Goal: Task Accomplishment & Management: Use online tool/utility

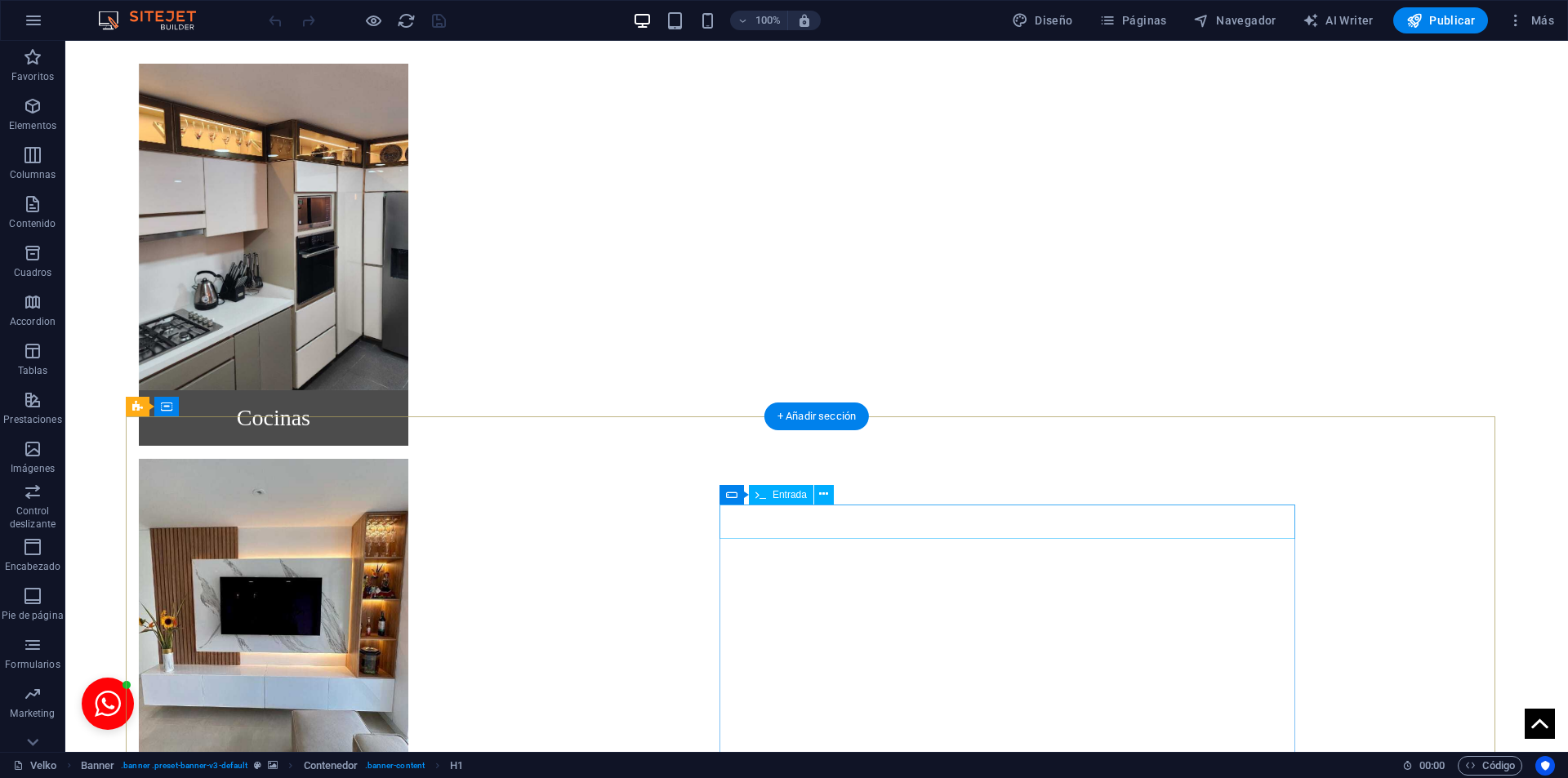
scroll to position [1452, 0]
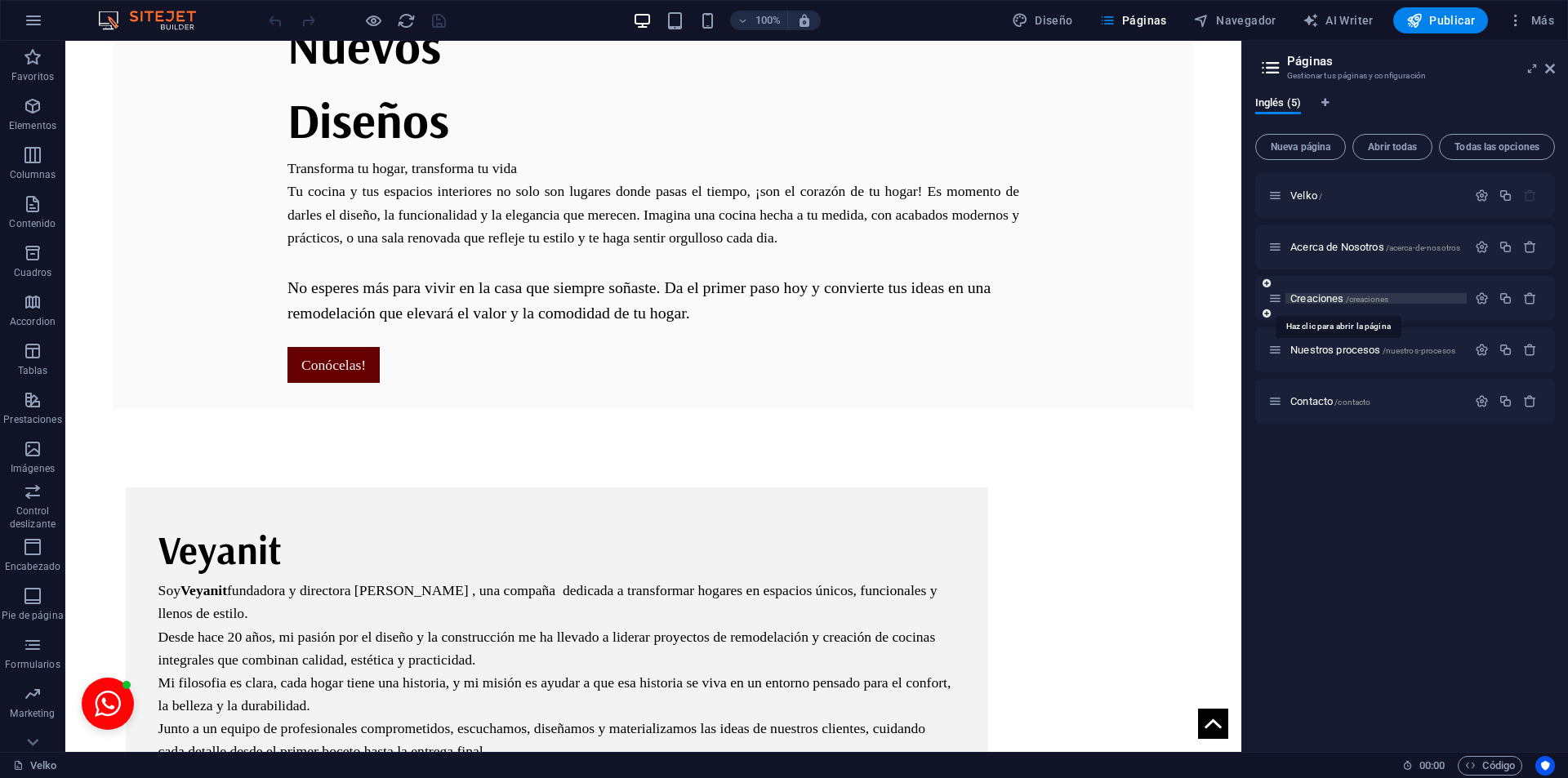
click at [1313, 297] on span "Creaciones /creaciones" at bounding box center [1339, 299] width 98 height 13
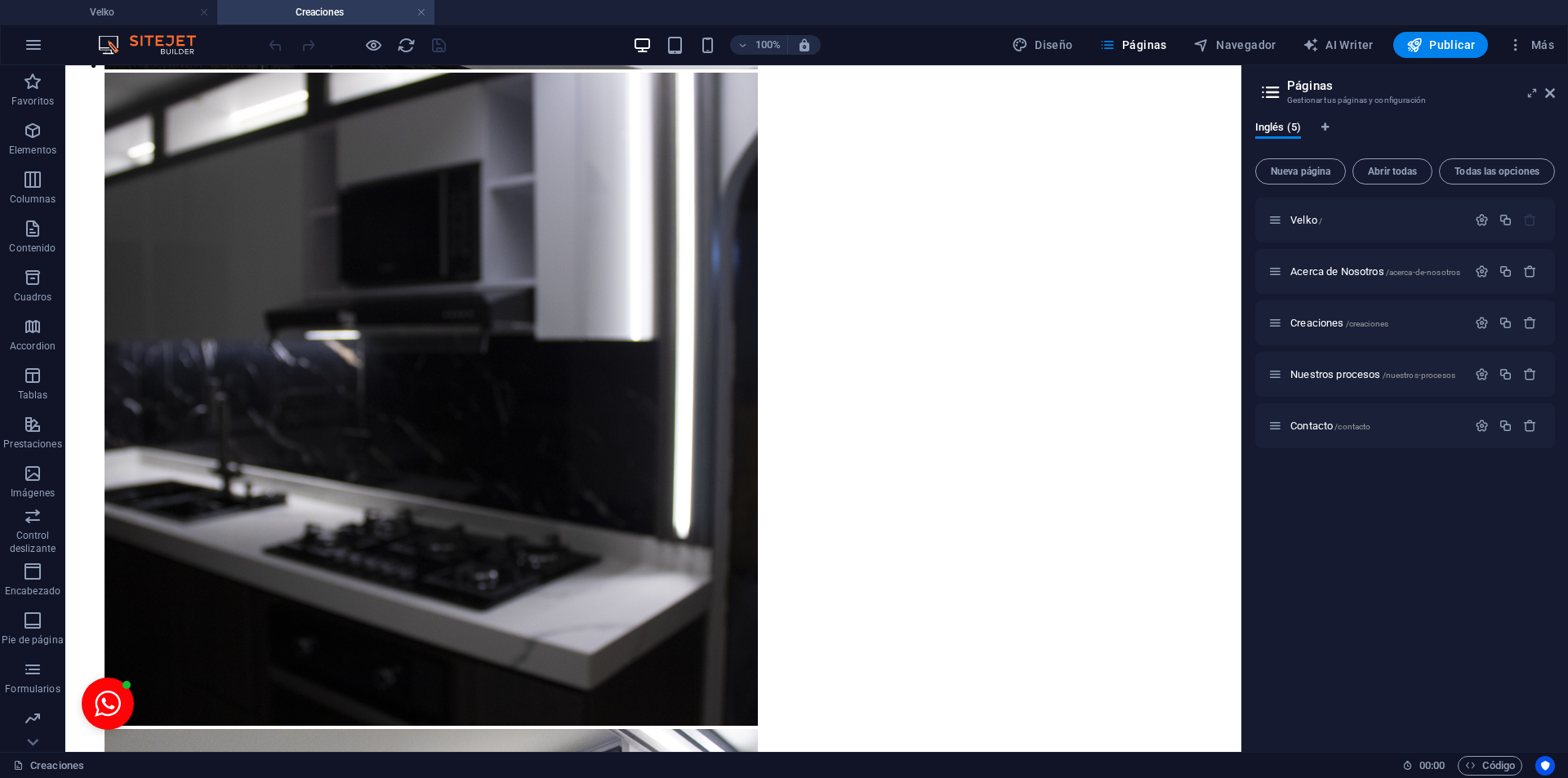
scroll to position [4424, 0]
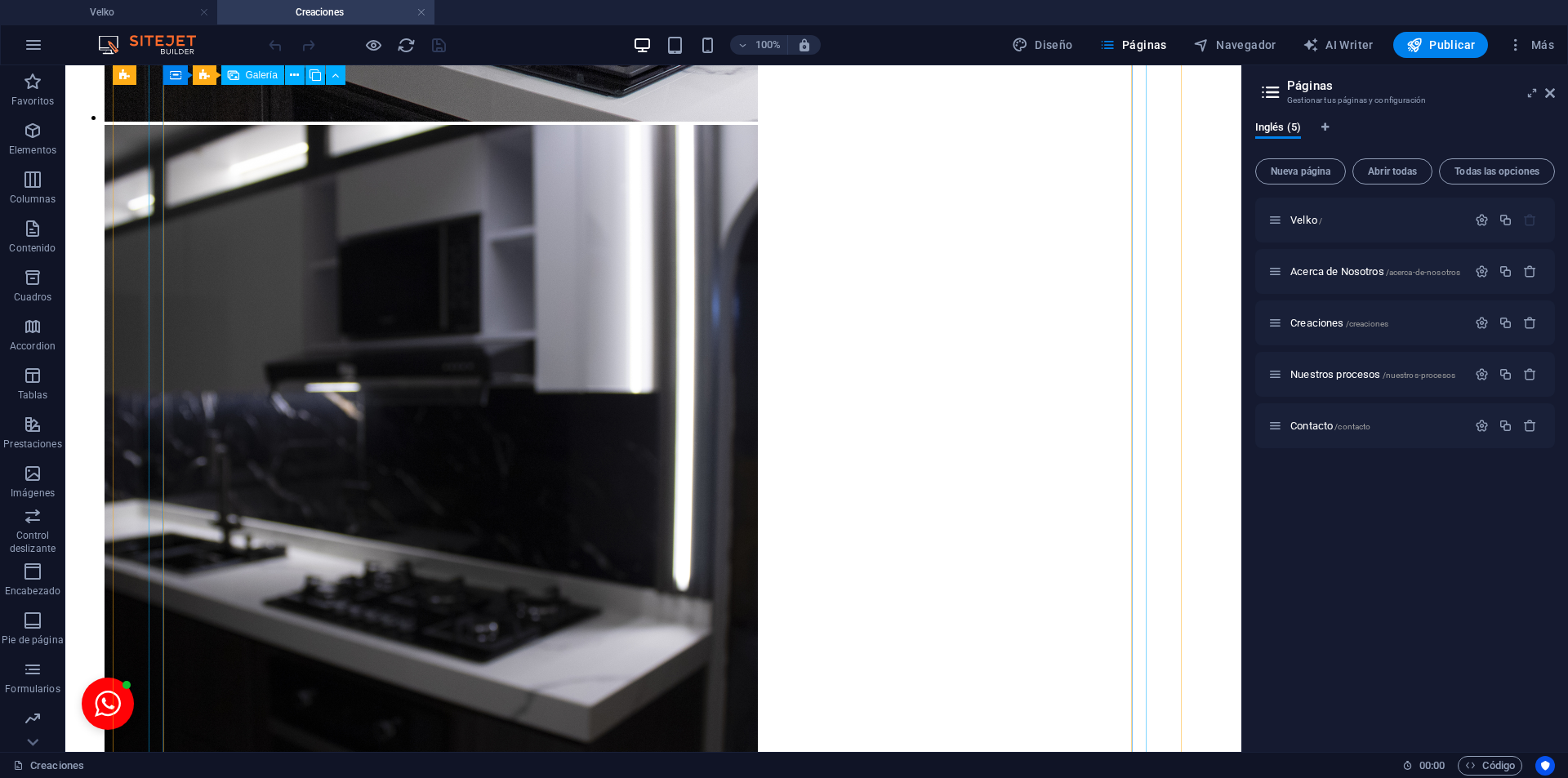
select select "4"
select select "px"
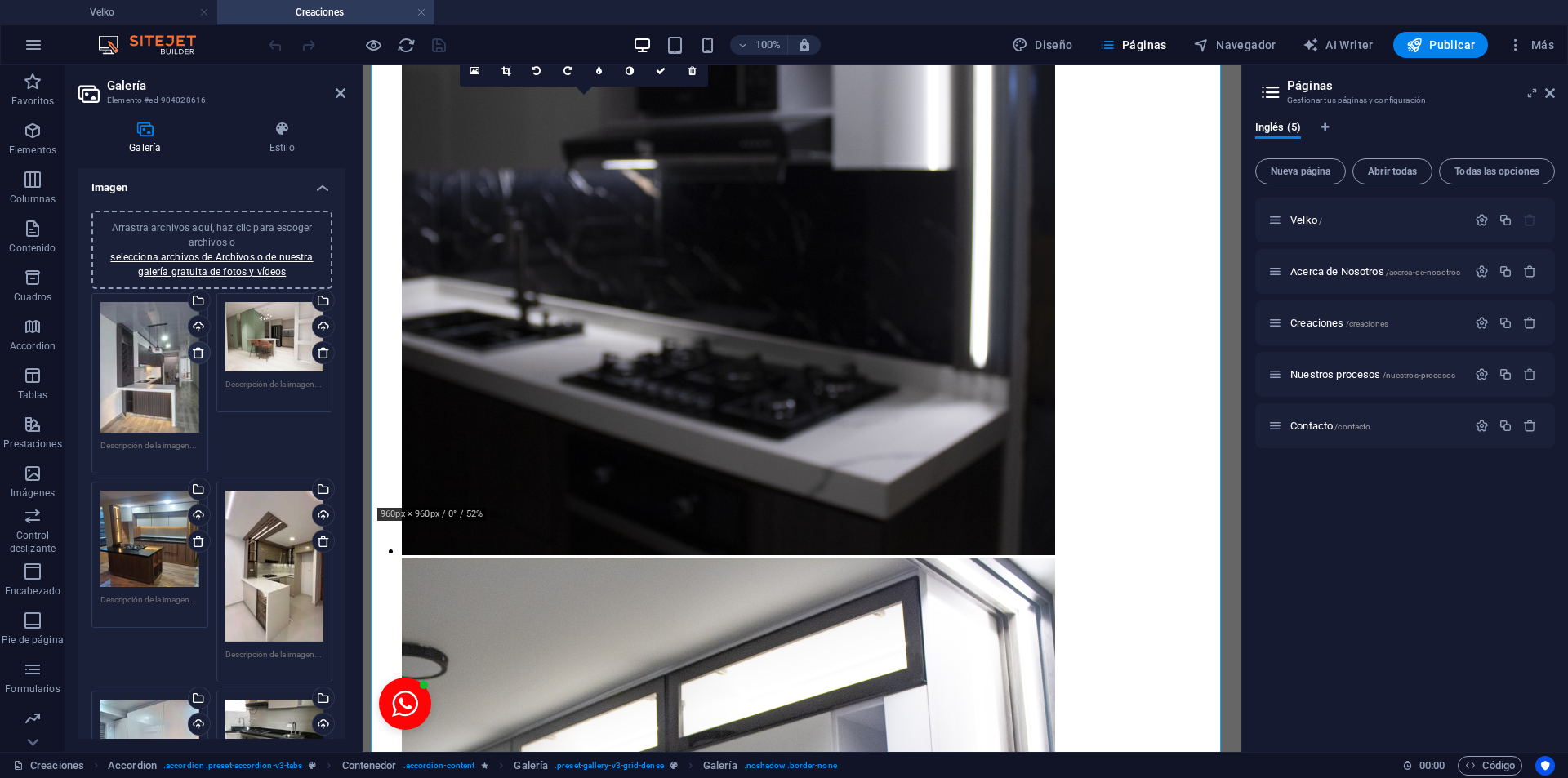
click at [199, 354] on icon at bounding box center [197, 352] width 13 height 13
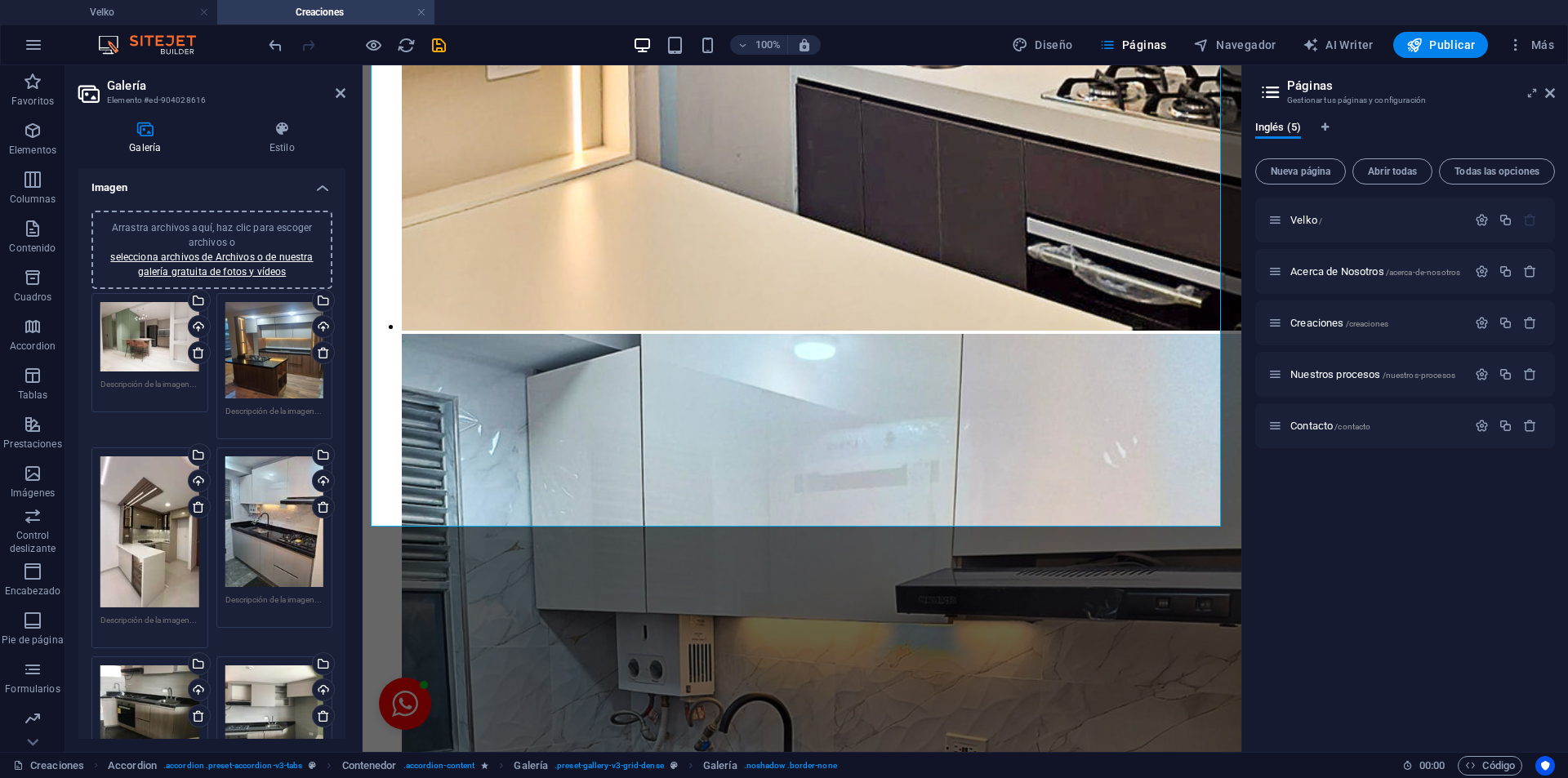
scroll to position [8203, 0]
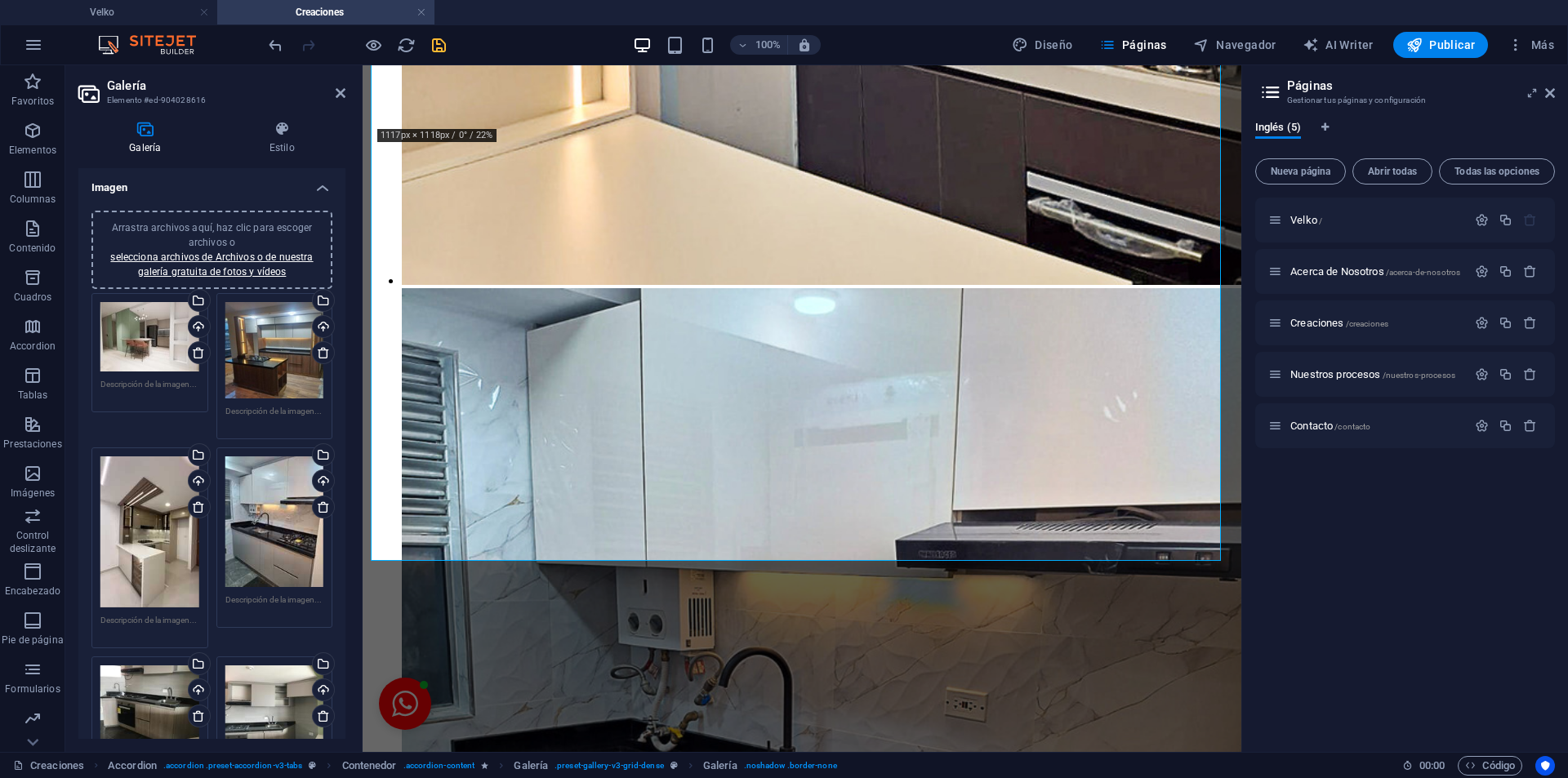
click at [445, 54] on button "save" at bounding box center [439, 45] width 19 height 19
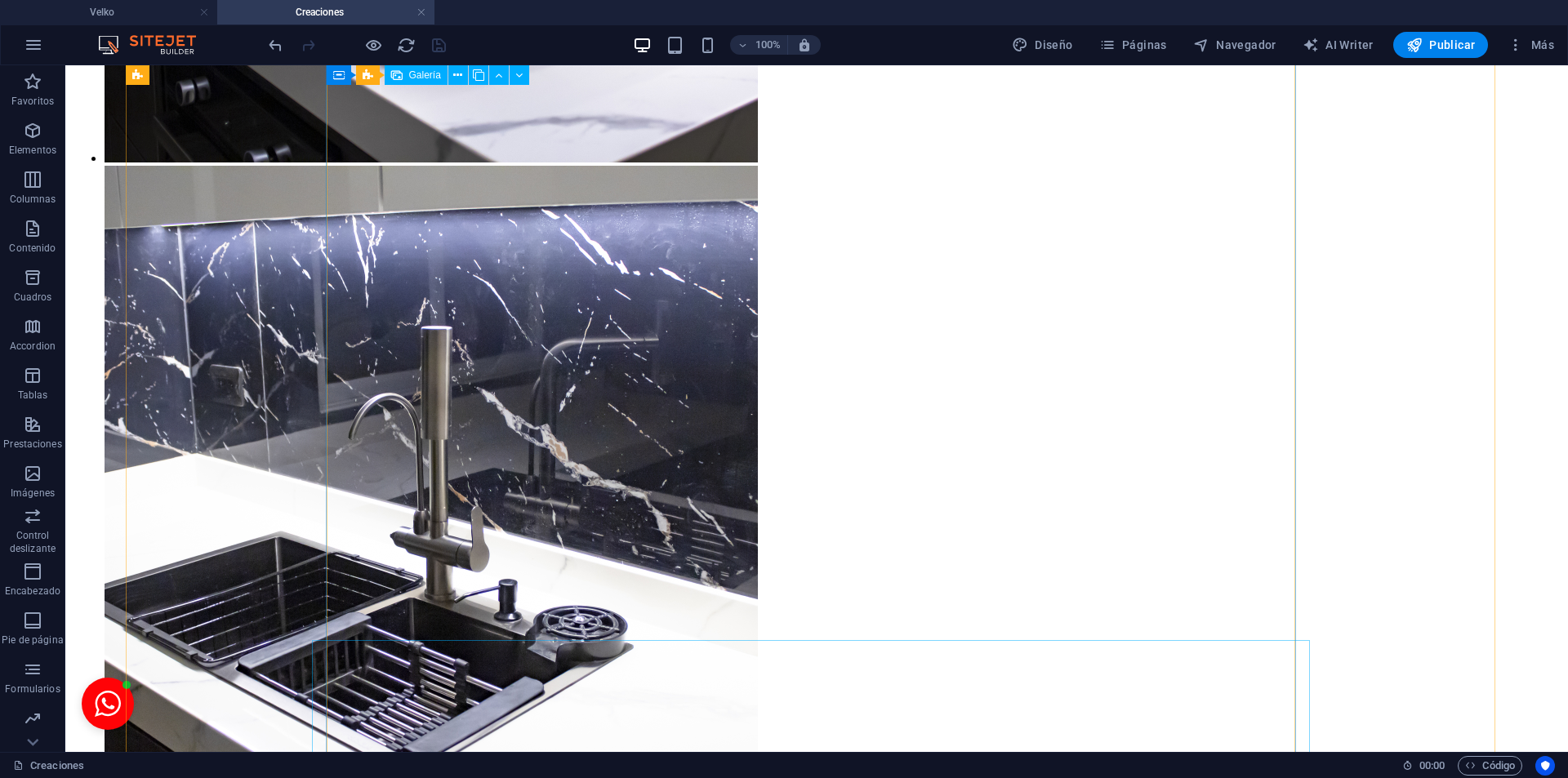
scroll to position [2484, 0]
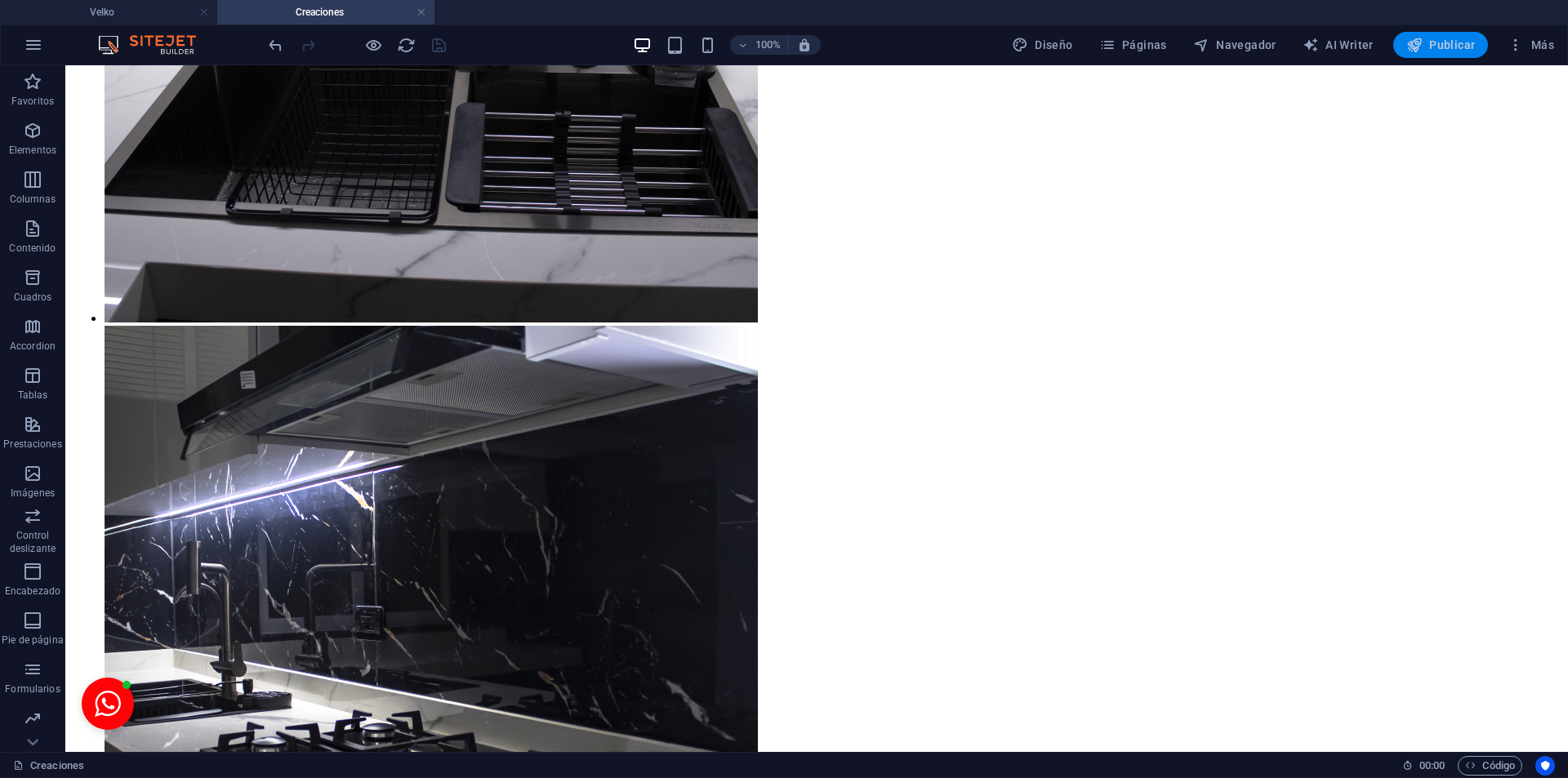
click at [1425, 53] on span "Publicar" at bounding box center [1441, 45] width 69 height 17
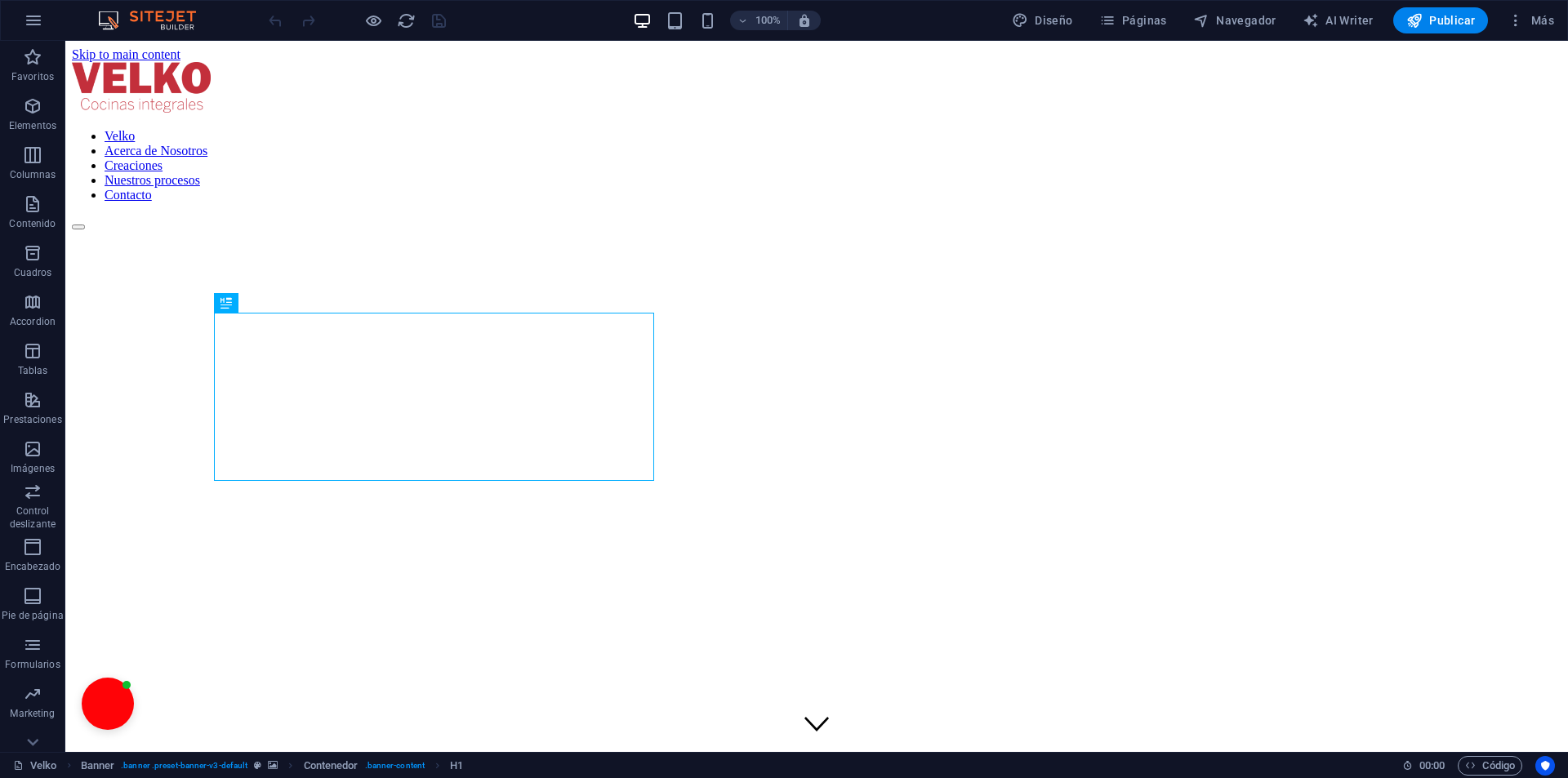
scroll to position [635, 0]
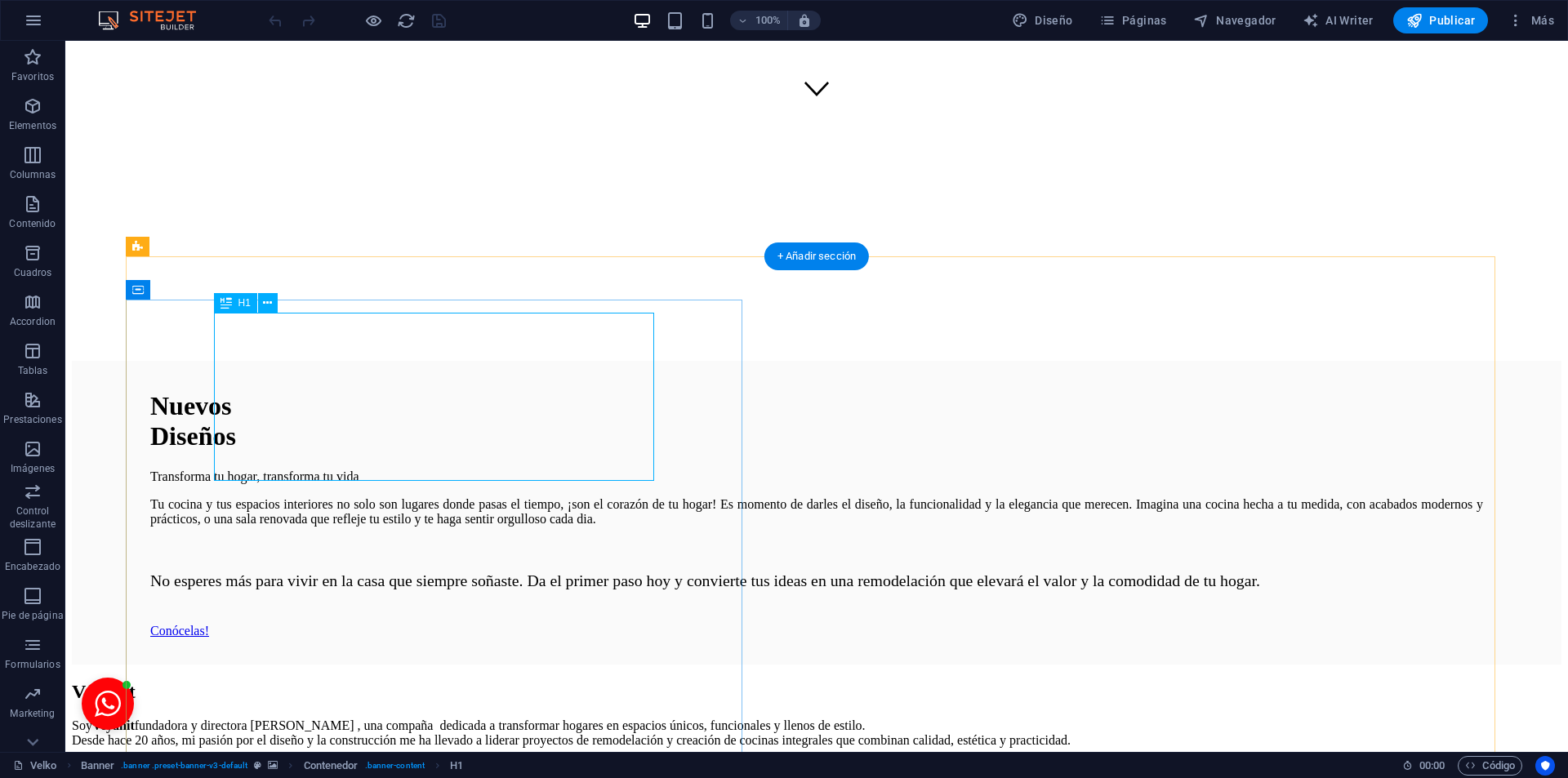
click at [325, 451] on div "Nuevos Diseños" at bounding box center [817, 421] width 1333 height 60
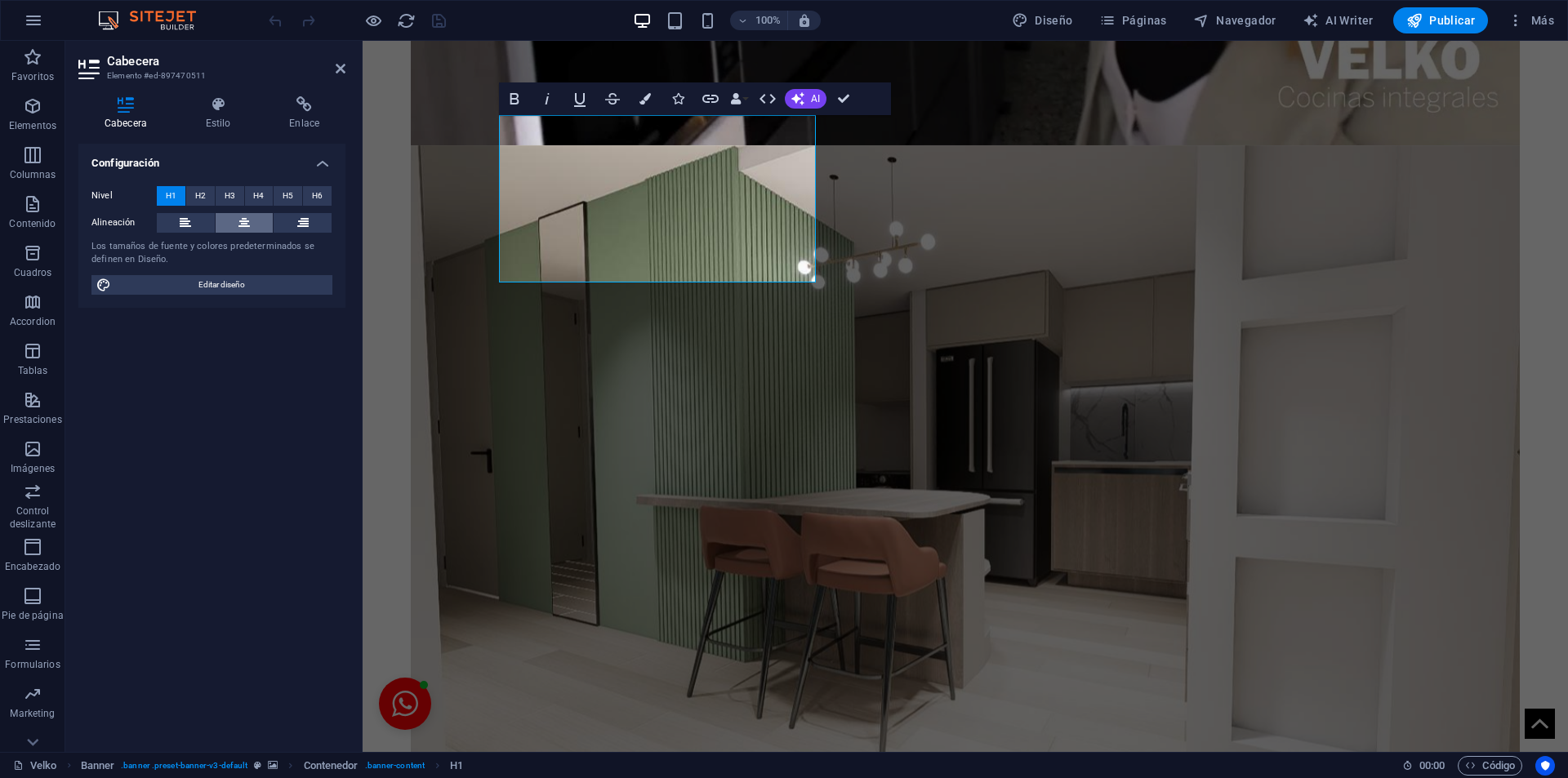
click at [242, 227] on icon at bounding box center [244, 223] width 12 height 19
click at [222, 112] on icon at bounding box center [219, 104] width 78 height 17
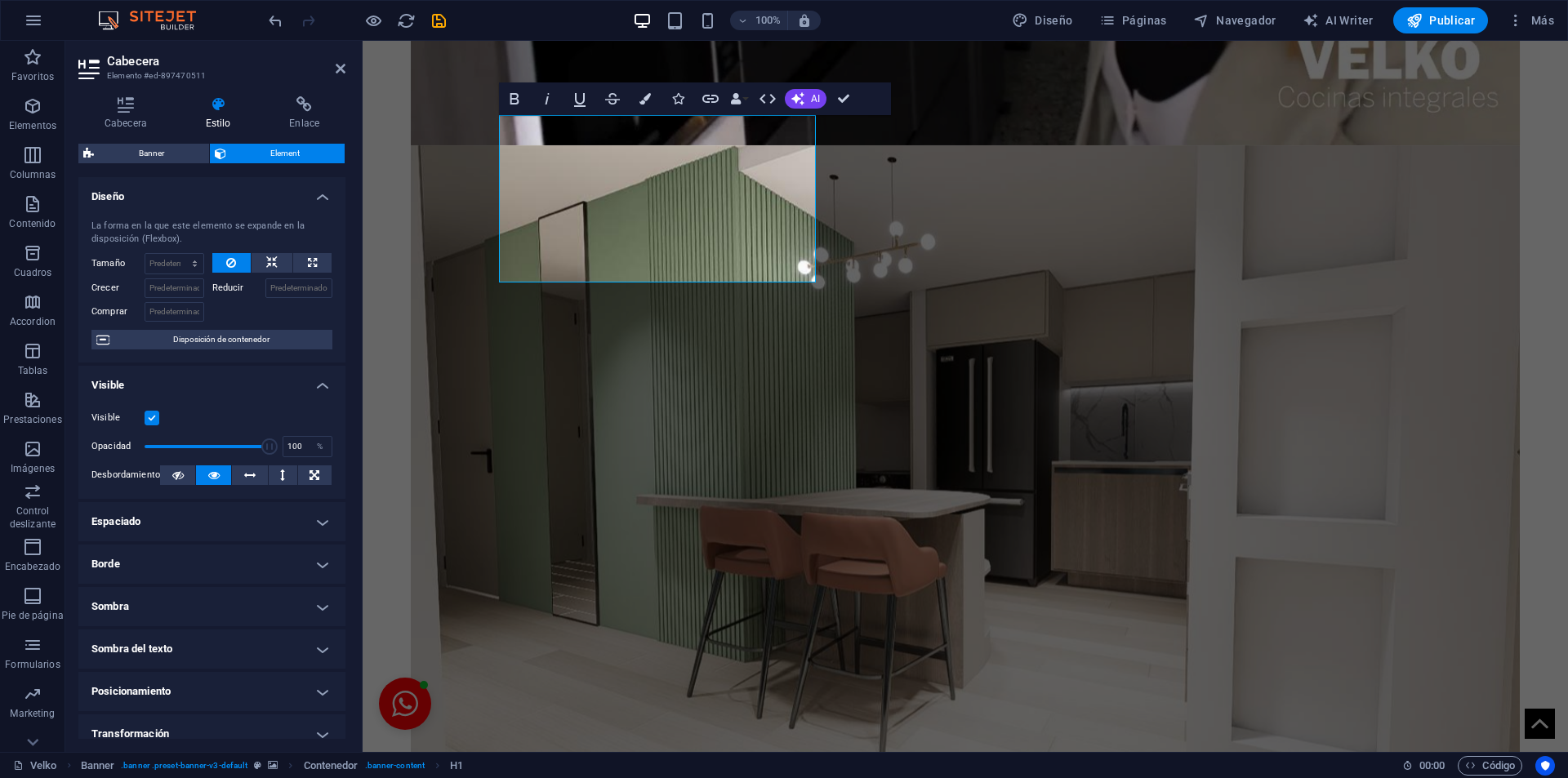
scroll to position [142, 0]
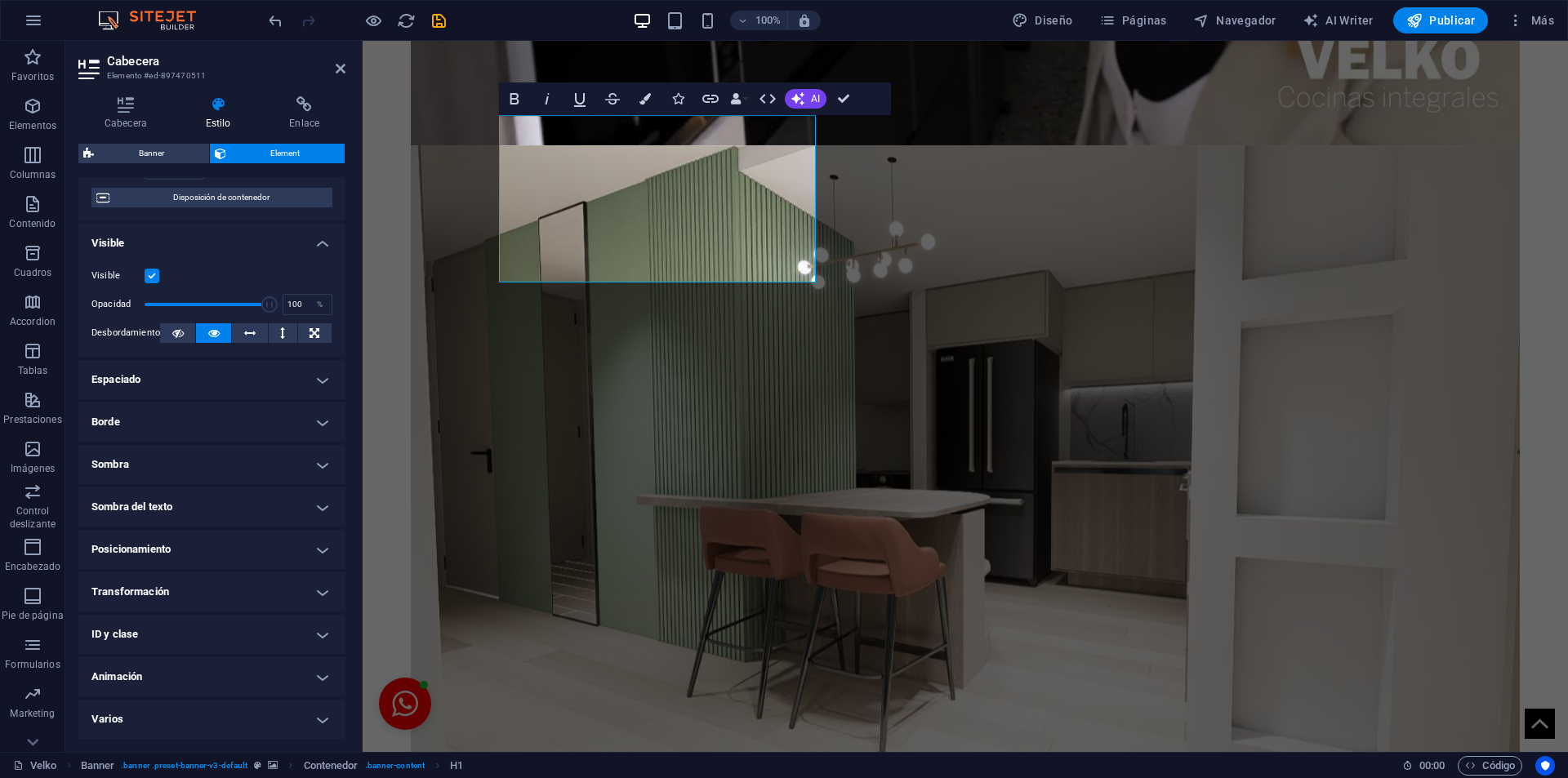
click at [316, 380] on h4 "Espaciado" at bounding box center [212, 379] width 267 height 39
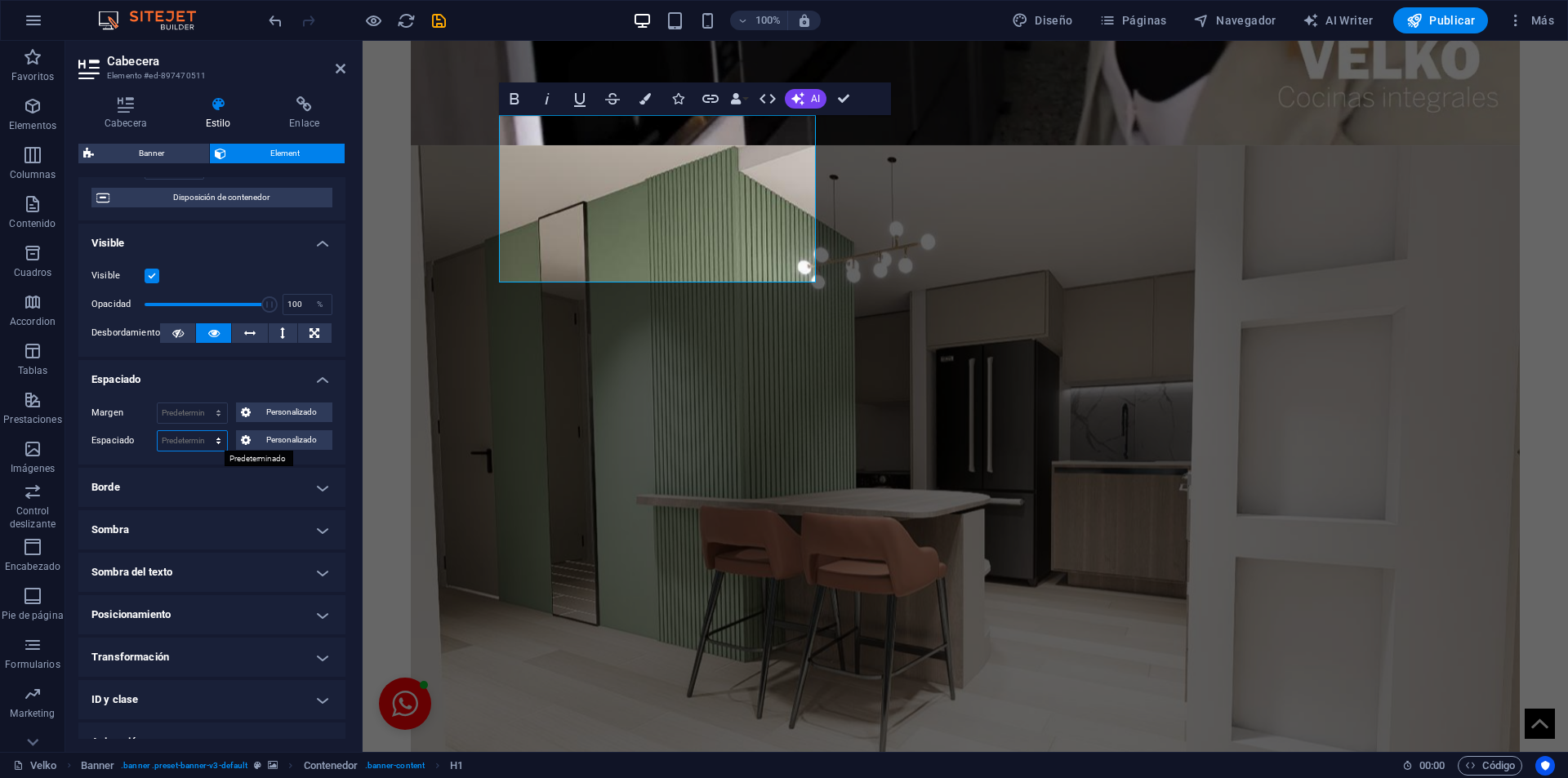
click at [200, 436] on select "Predeterminado px rem % vh vw Personalizado" at bounding box center [192, 441] width 69 height 19
select select "px"
click at [201, 431] on select "Predeterminado px rem % vh vw Personalizado" at bounding box center [192, 441] width 69 height 19
type input "3"
click at [180, 408] on select "Predeterminado automático px % rem vw vh Personalizado" at bounding box center [192, 413] width 69 height 19
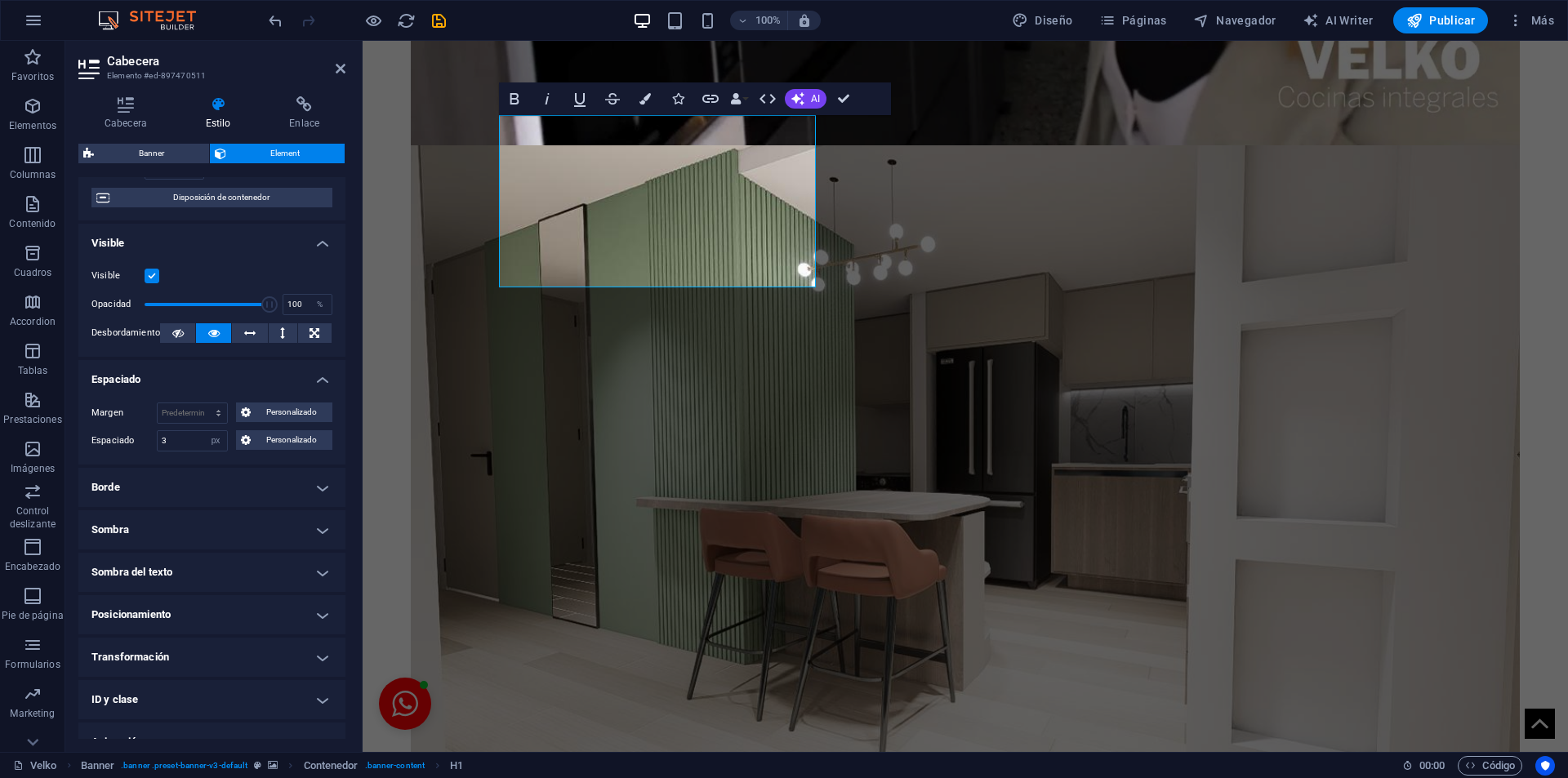
click at [315, 457] on div "Margen Predeterminado automático px % rem vw vh Personalizado Personalizado aut…" at bounding box center [212, 427] width 267 height 75
click at [135, 104] on icon at bounding box center [125, 104] width 94 height 17
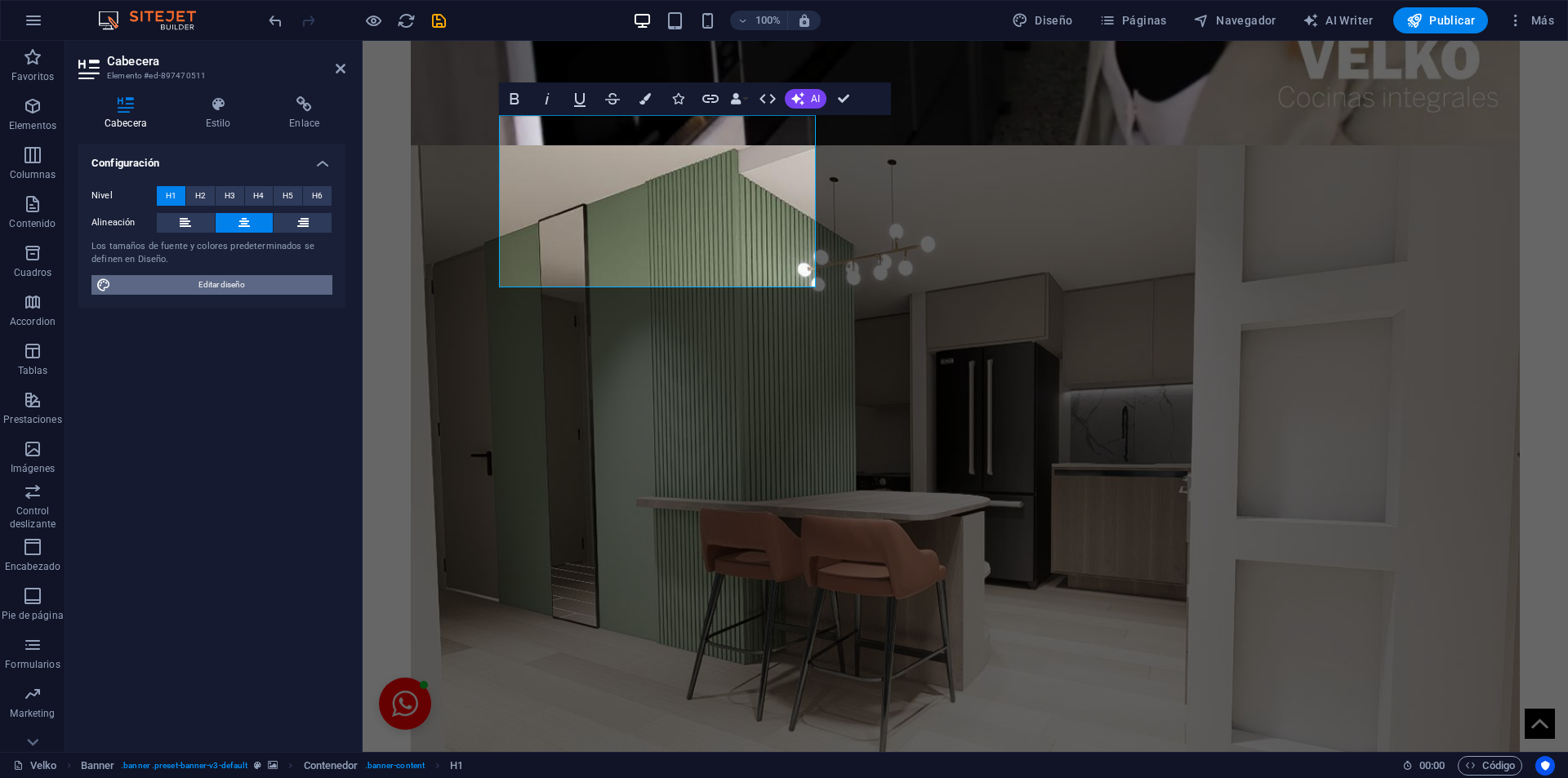
drag, startPoint x: 216, startPoint y: 288, endPoint x: 679, endPoint y: 40, distance: 525.2
click at [216, 288] on span "Editar diseño" at bounding box center [221, 285] width 211 height 19
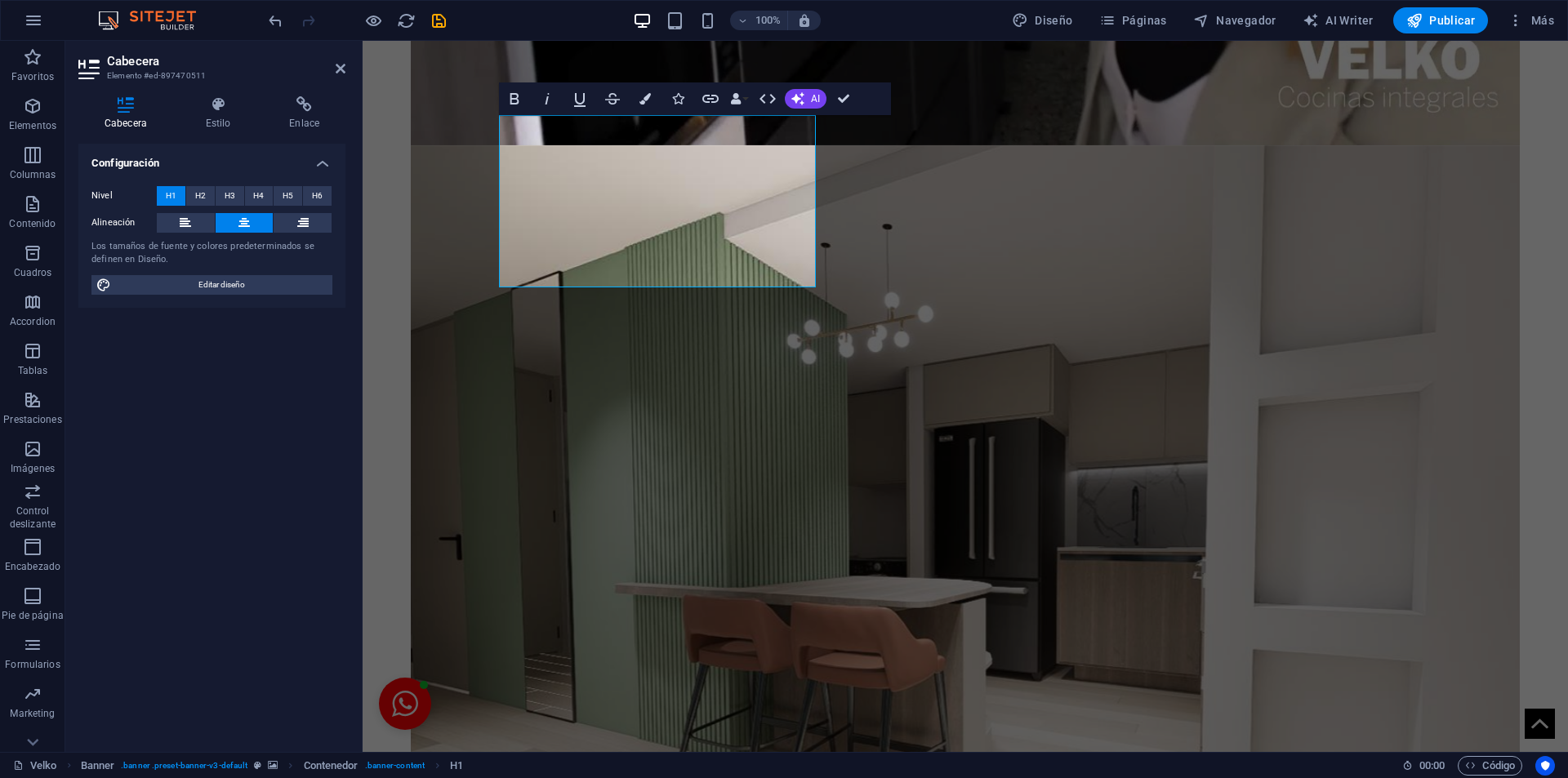
select select "rem"
select select "400"
select select "px"
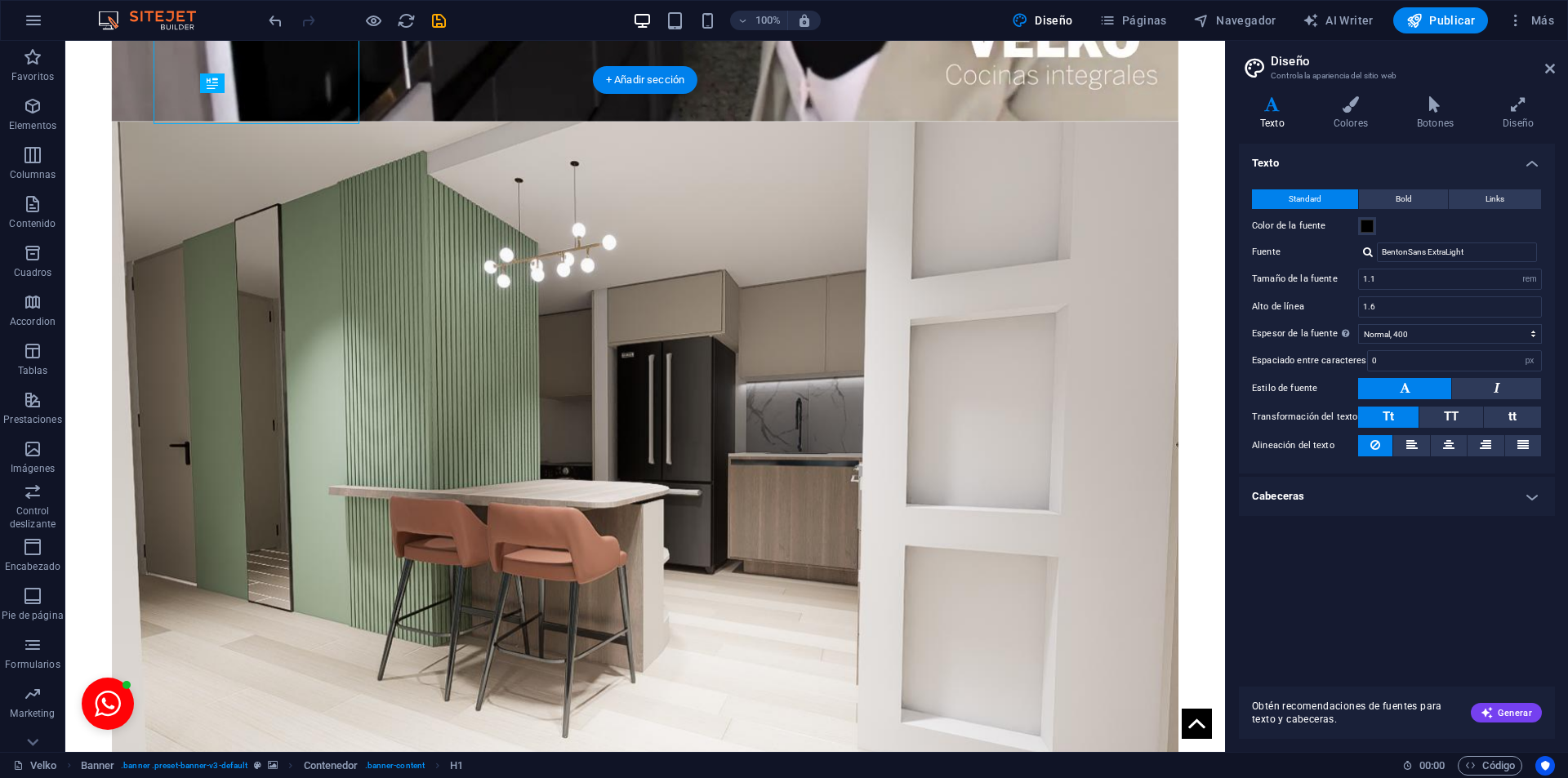
scroll to position [634, 0]
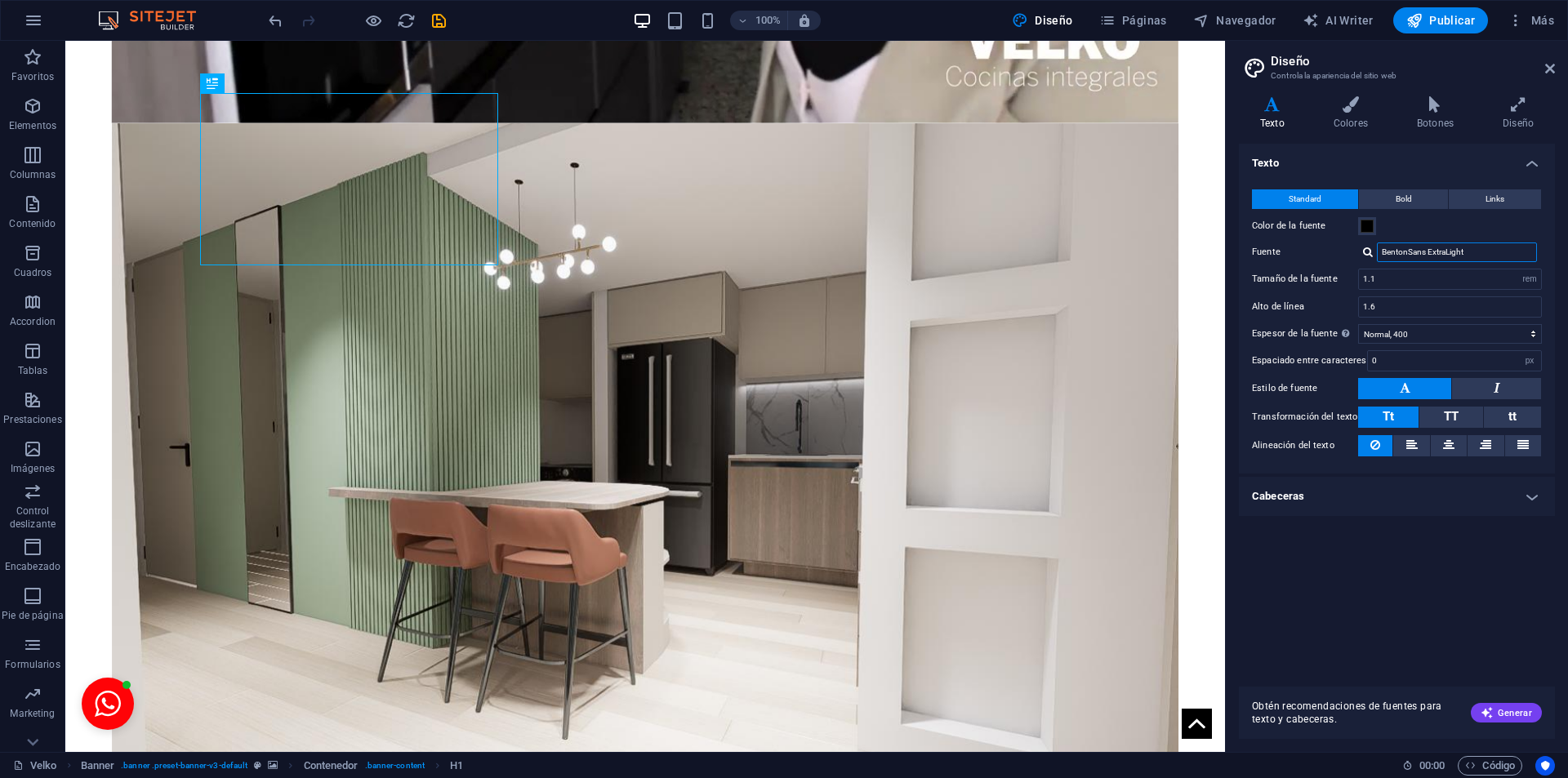
click at [1442, 247] on input "BentonSans ExtraLight" at bounding box center [1457, 252] width 160 height 19
click at [1441, 247] on input "BentonSans ExtraLight" at bounding box center [1457, 252] width 160 height 19
click at [1405, 254] on input "BentonSans ExtraLight" at bounding box center [1457, 252] width 160 height 19
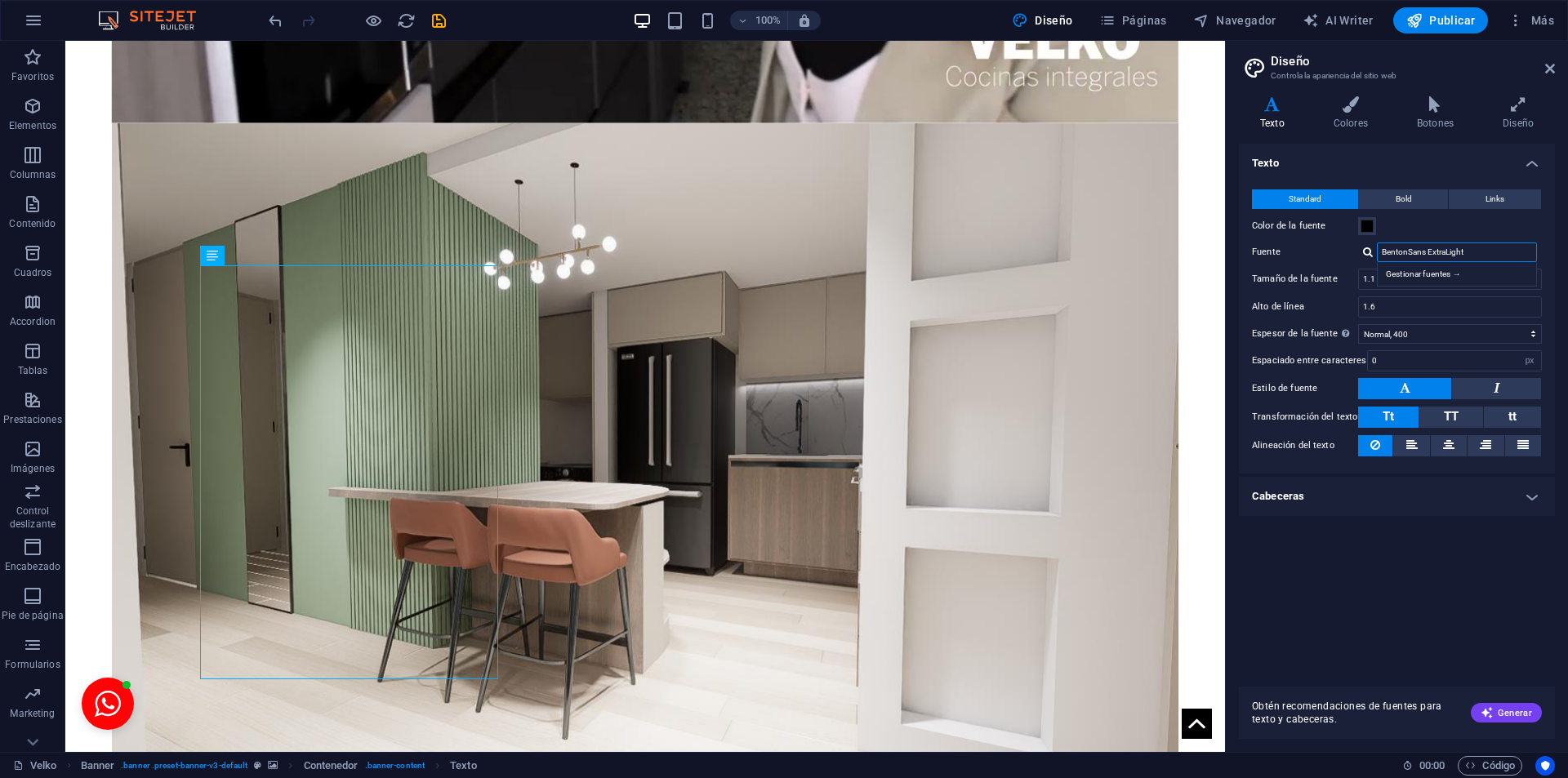
click at [1405, 254] on input "BentonSans ExtraLight" at bounding box center [1457, 252] width 160 height 19
